Goal: Find contact information: Find contact information

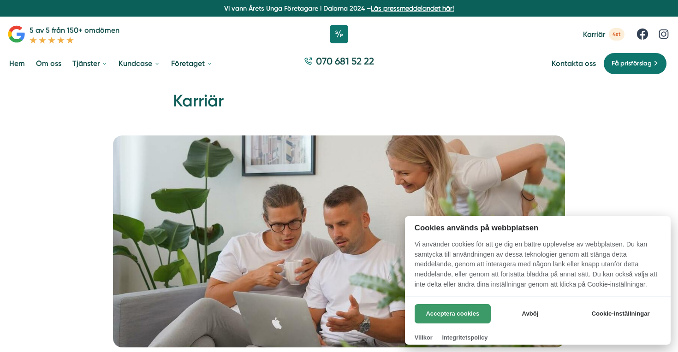
click at [441, 312] on button "Acceptera cookies" at bounding box center [453, 313] width 76 height 19
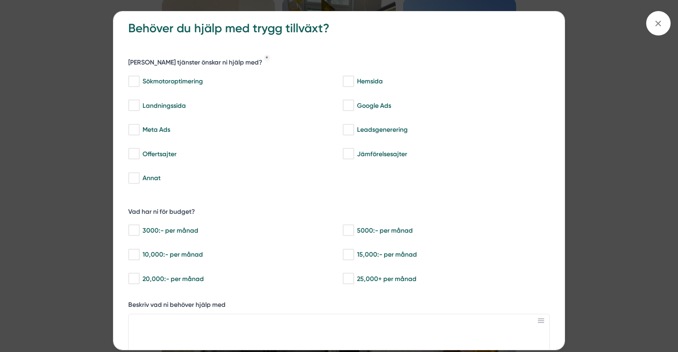
scroll to position [10, 0]
click at [657, 31] on span at bounding box center [658, 23] width 24 height 24
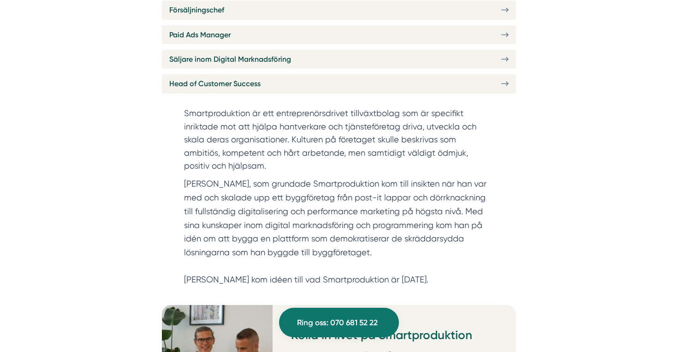
scroll to position [0, 0]
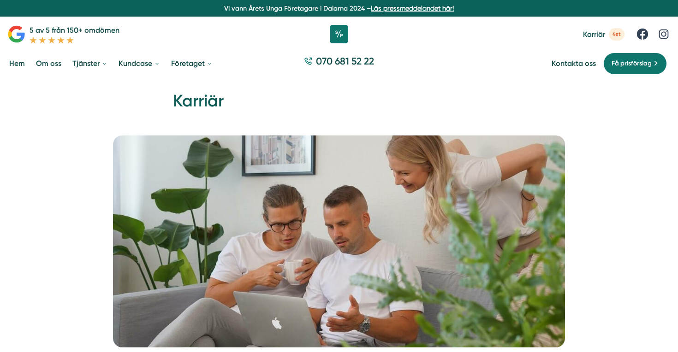
click at [54, 63] on link "Om oss" at bounding box center [48, 64] width 29 height 24
click at [568, 66] on link "Kontakta oss" at bounding box center [574, 63] width 44 height 9
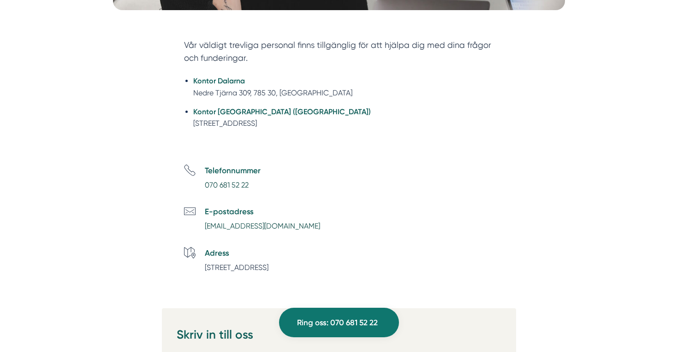
scroll to position [334, 0]
